Goal: Task Accomplishment & Management: Use online tool/utility

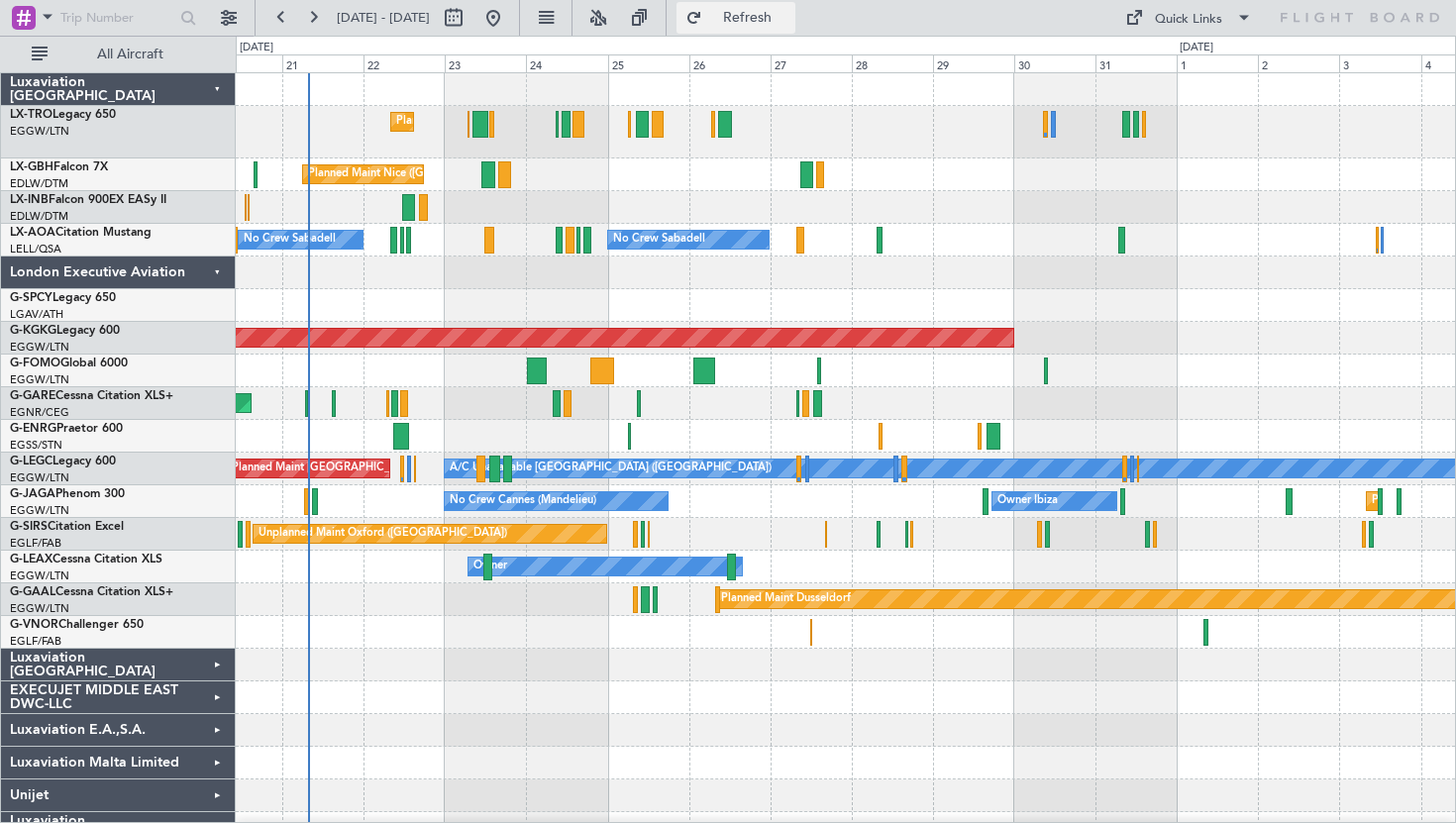
click at [770, 15] on button "Refresh" at bounding box center [735, 18] width 118 height 32
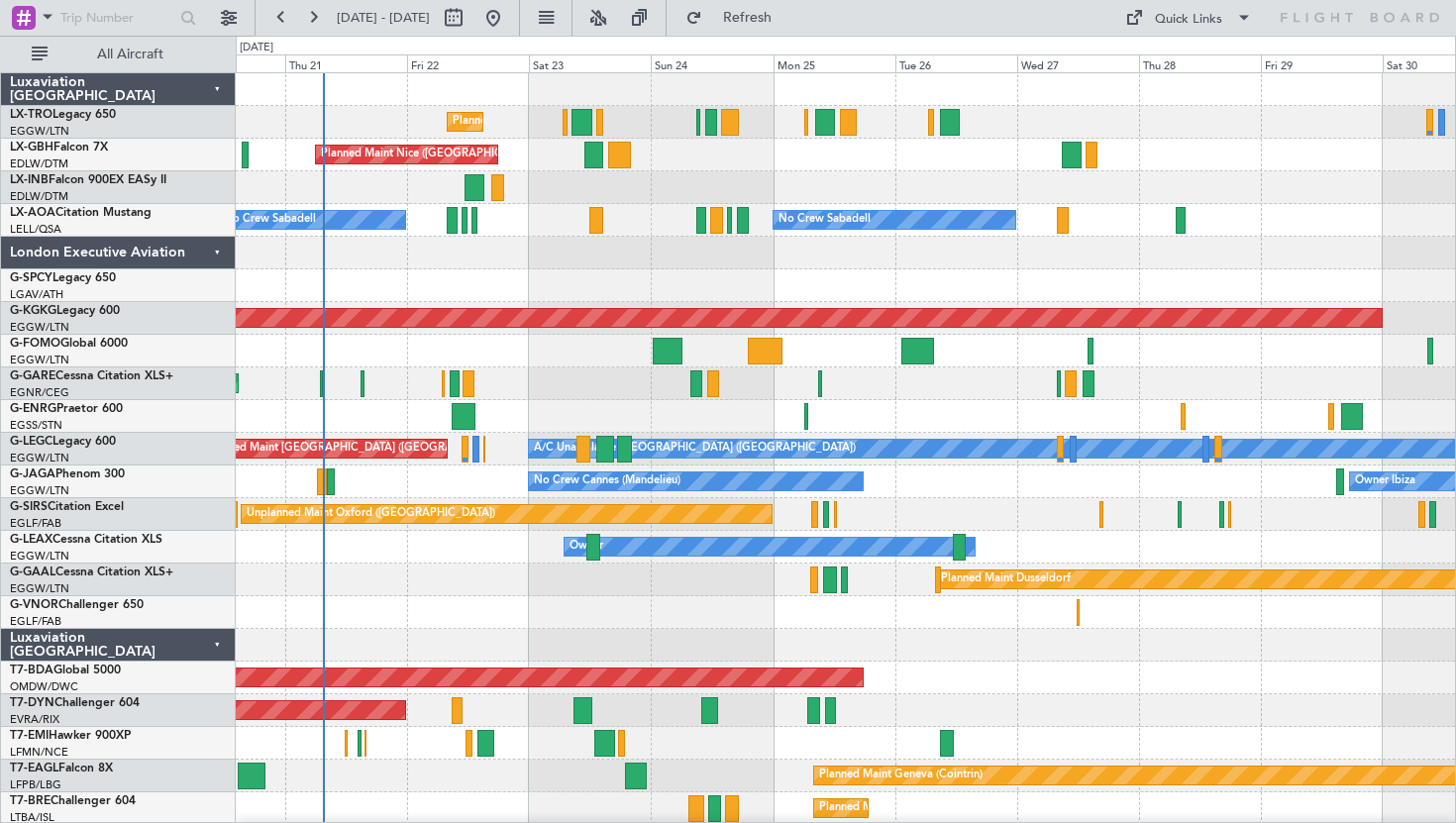
click at [705, 263] on div at bounding box center [845, 253] width 1219 height 33
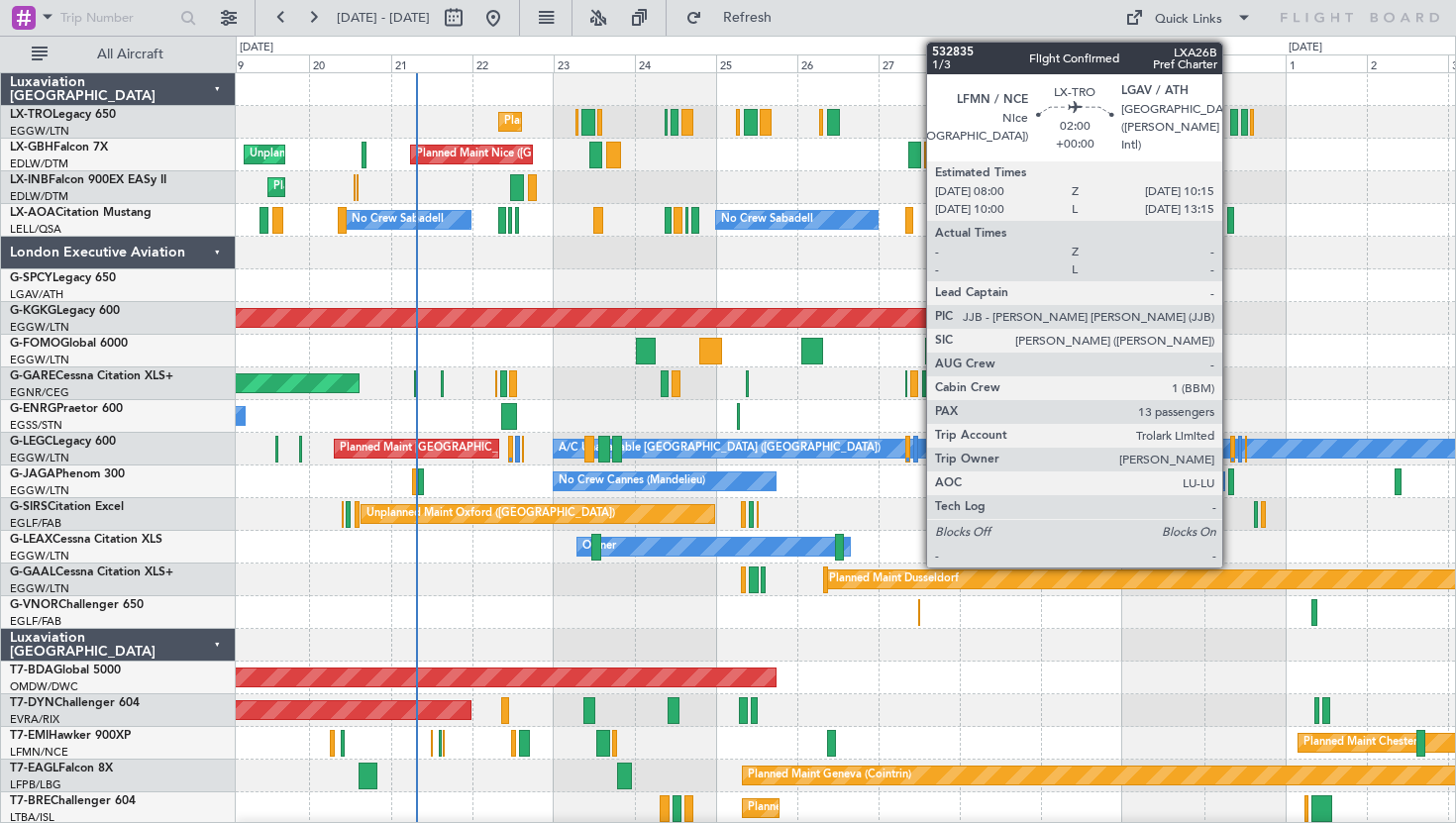
click at [1231, 124] on div at bounding box center [1234, 121] width 8 height 27
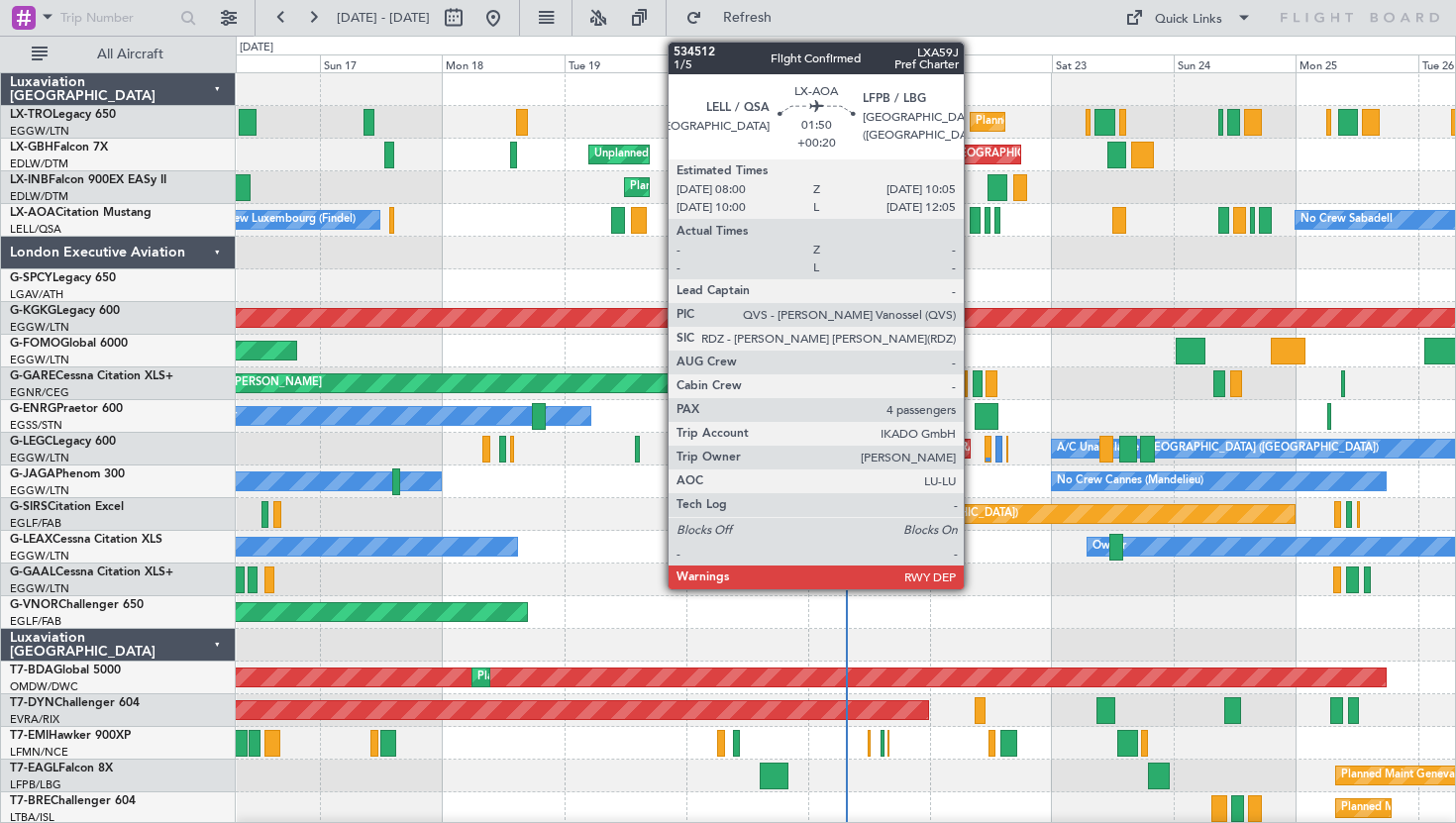
click at [972, 221] on div at bounding box center [974, 220] width 11 height 27
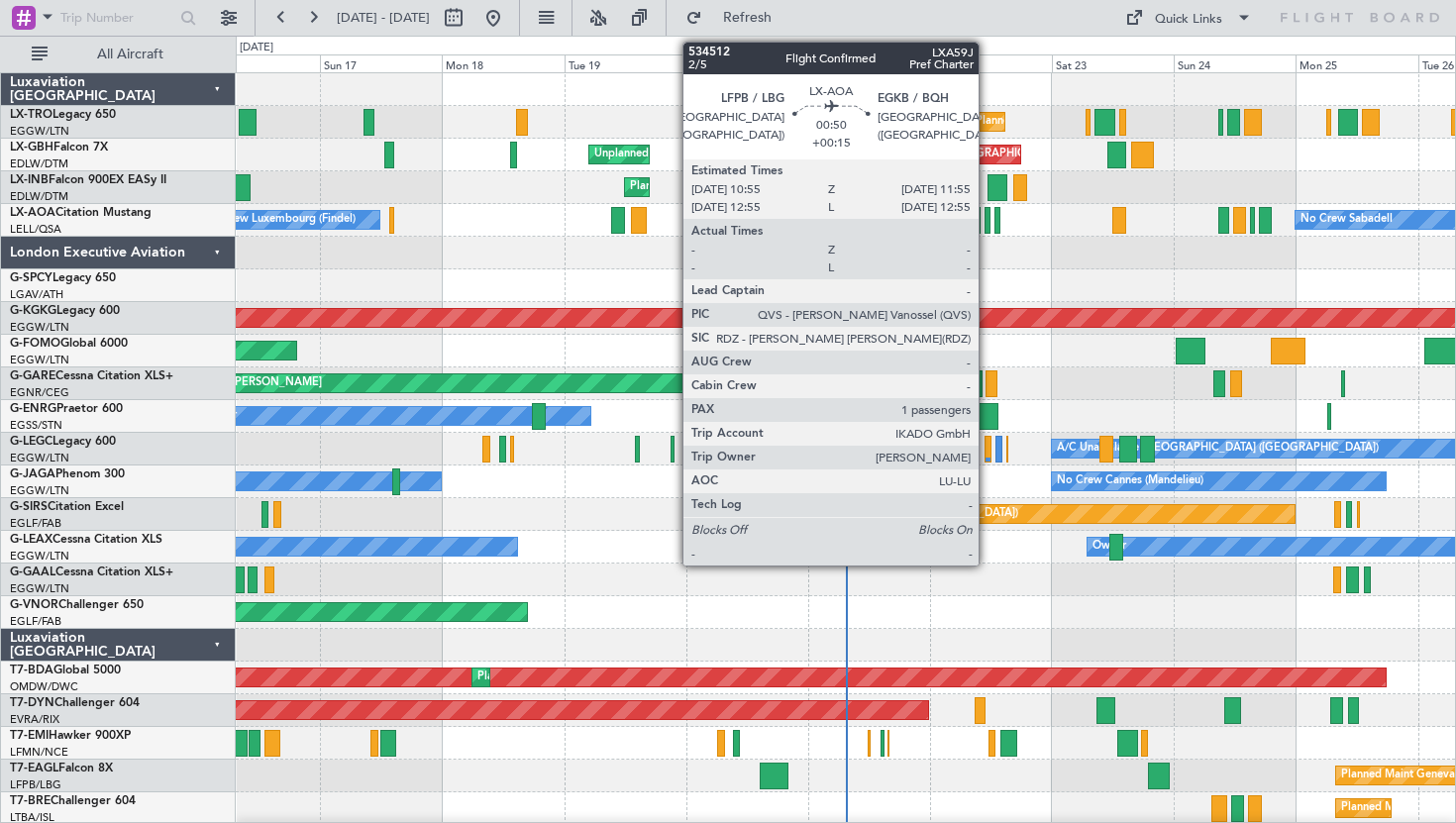
click at [987, 223] on div at bounding box center [987, 220] width 6 height 27
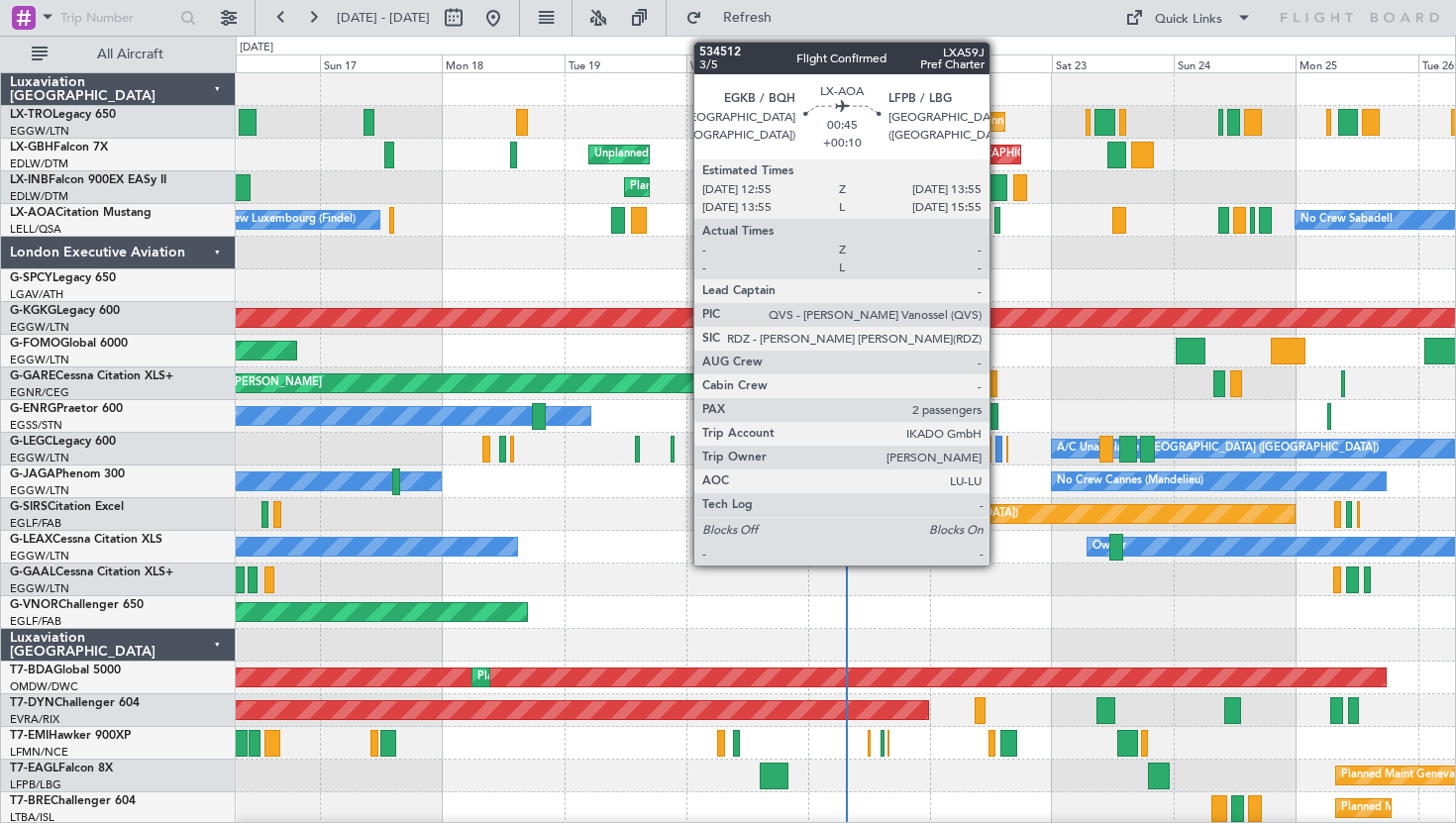
click at [998, 222] on div at bounding box center [997, 220] width 6 height 27
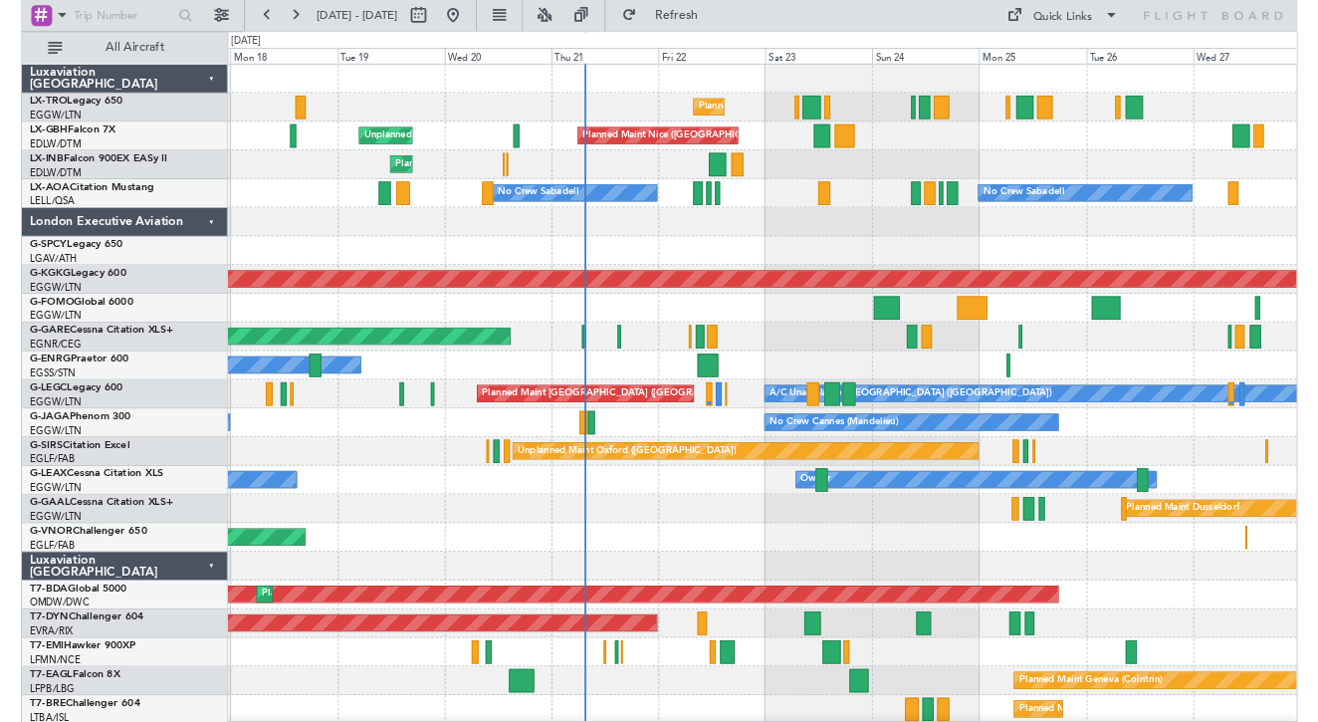
scroll to position [2, 0]
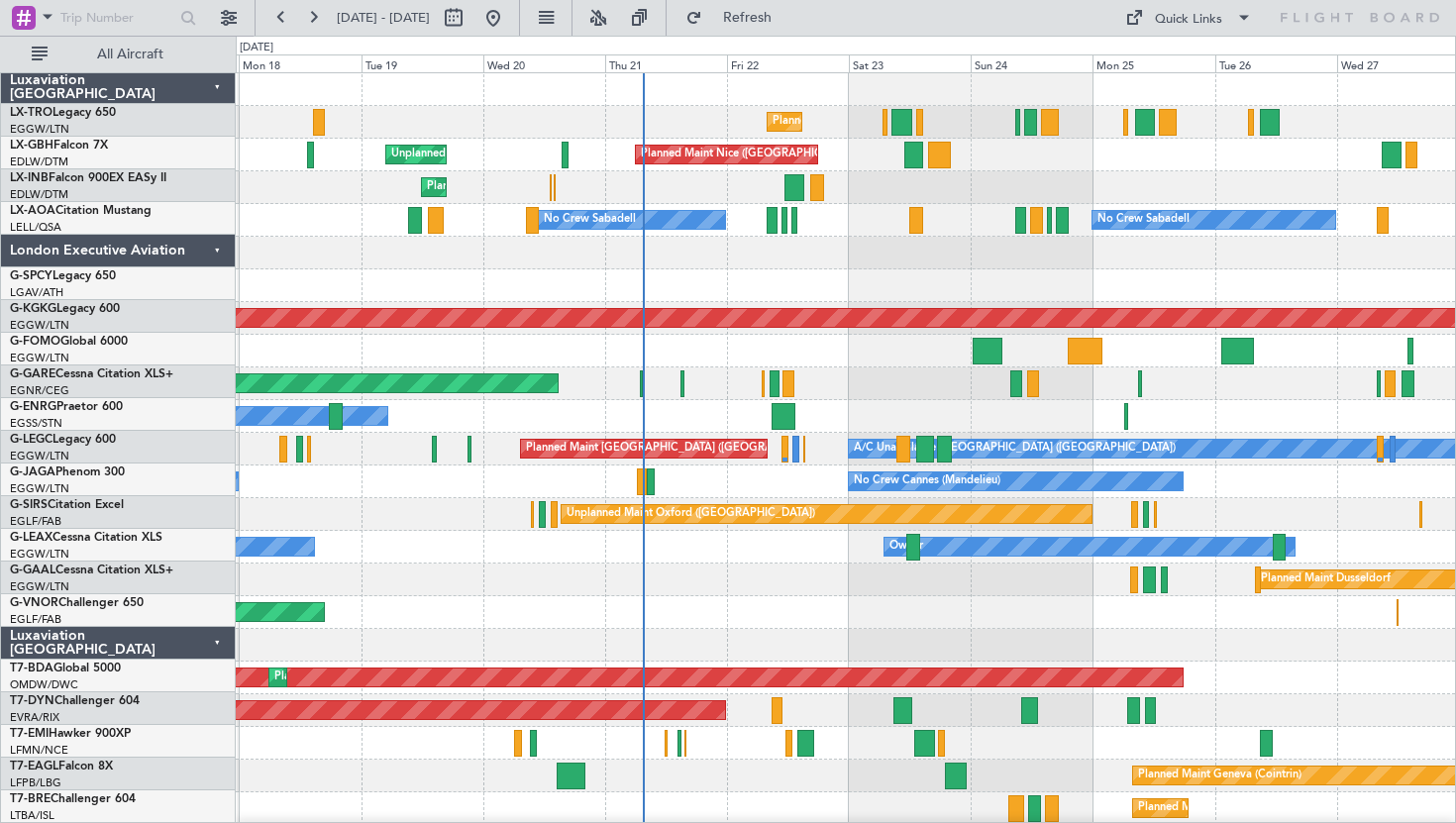
click at [866, 270] on div at bounding box center [845, 286] width 1219 height 33
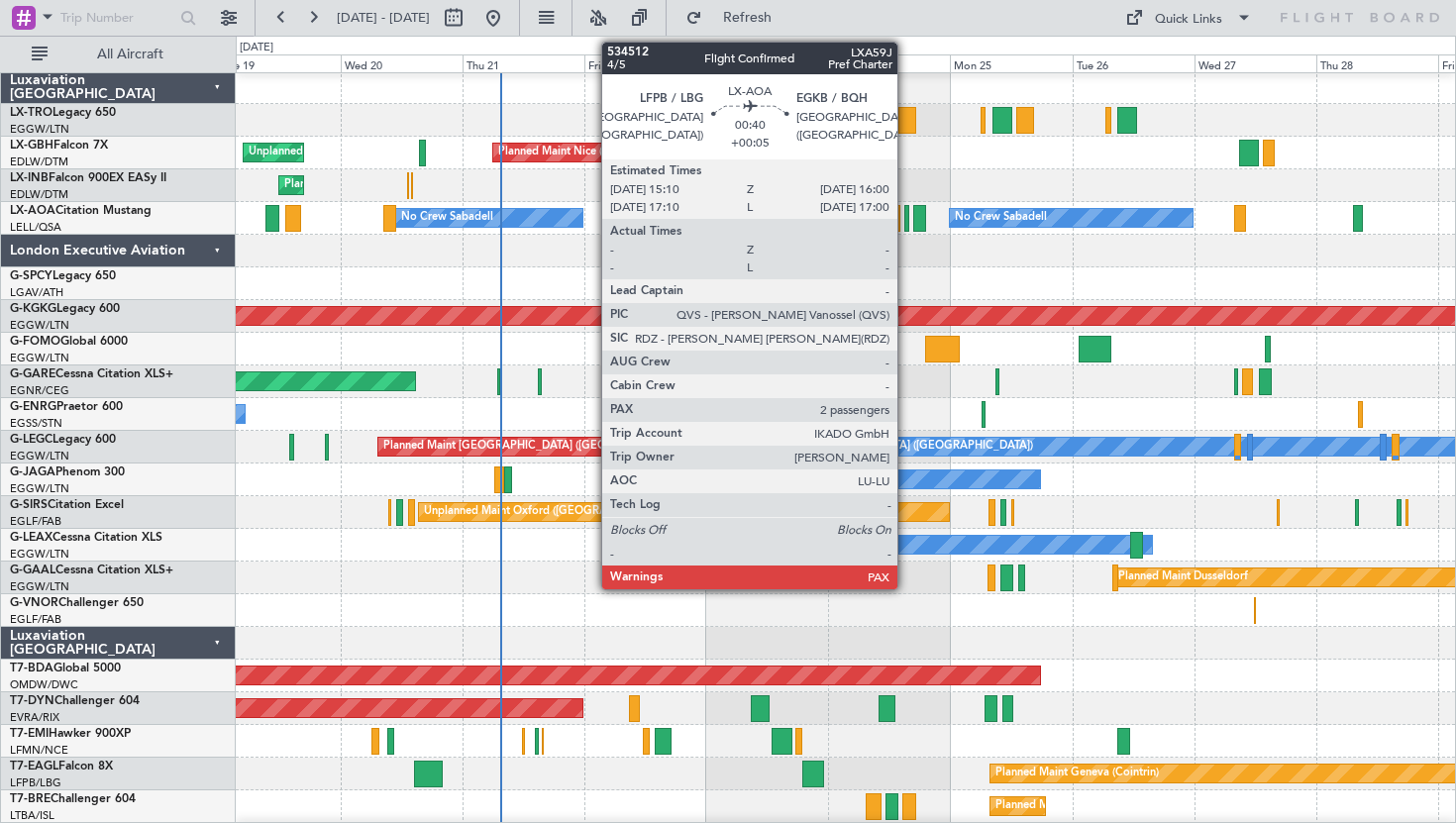
click at [907, 219] on div at bounding box center [907, 218] width 5 height 27
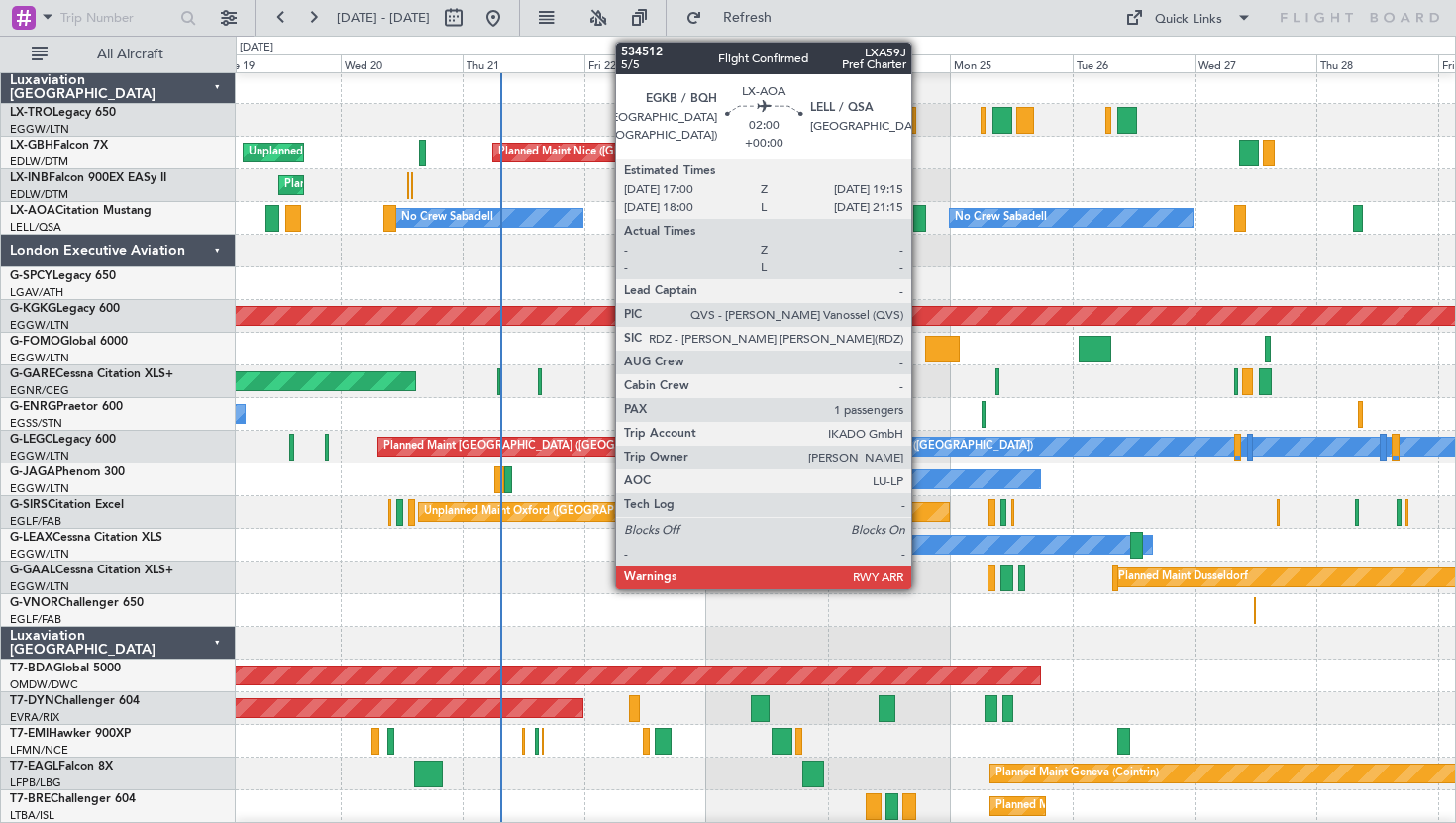
click at [921, 218] on div at bounding box center [920, 218] width 12 height 27
